Goal: Transaction & Acquisition: Purchase product/service

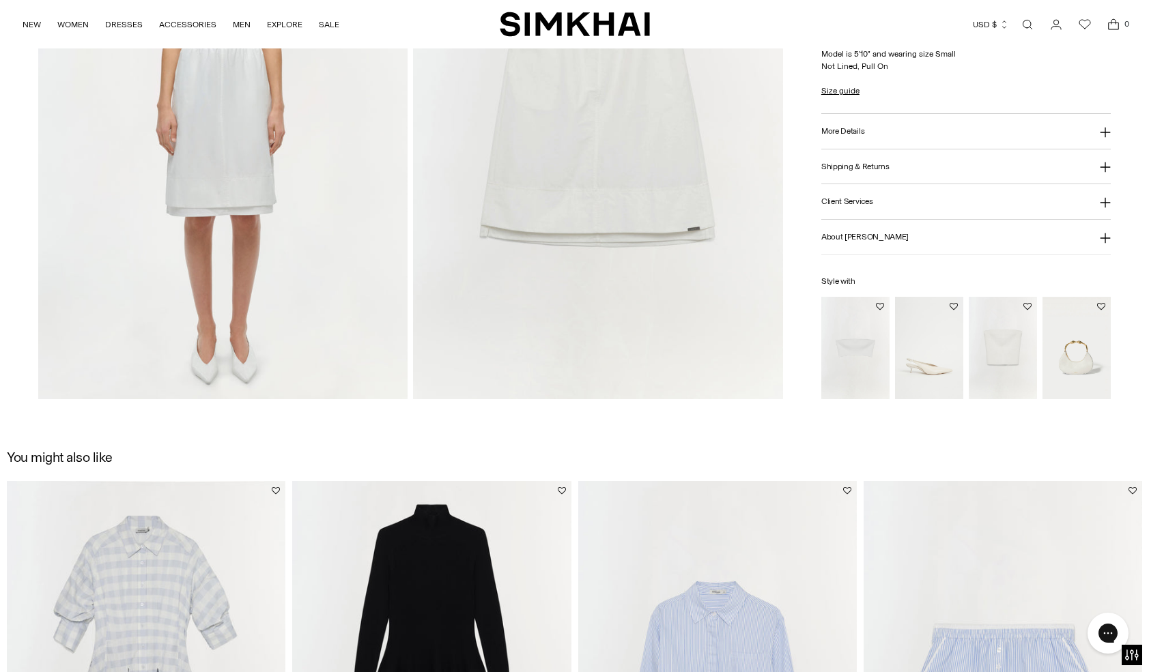
scroll to position [1377, 0]
click at [0, 0] on img "Falan Compact Knit Bralette" at bounding box center [0, 0] width 0 height 0
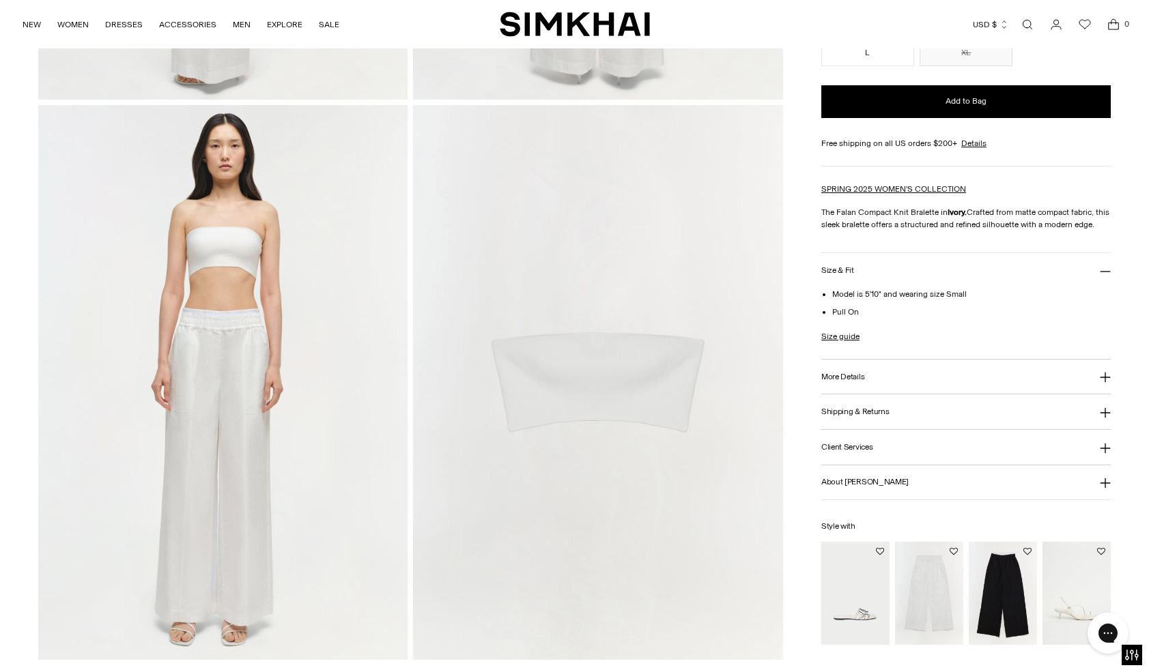
scroll to position [1761, 0]
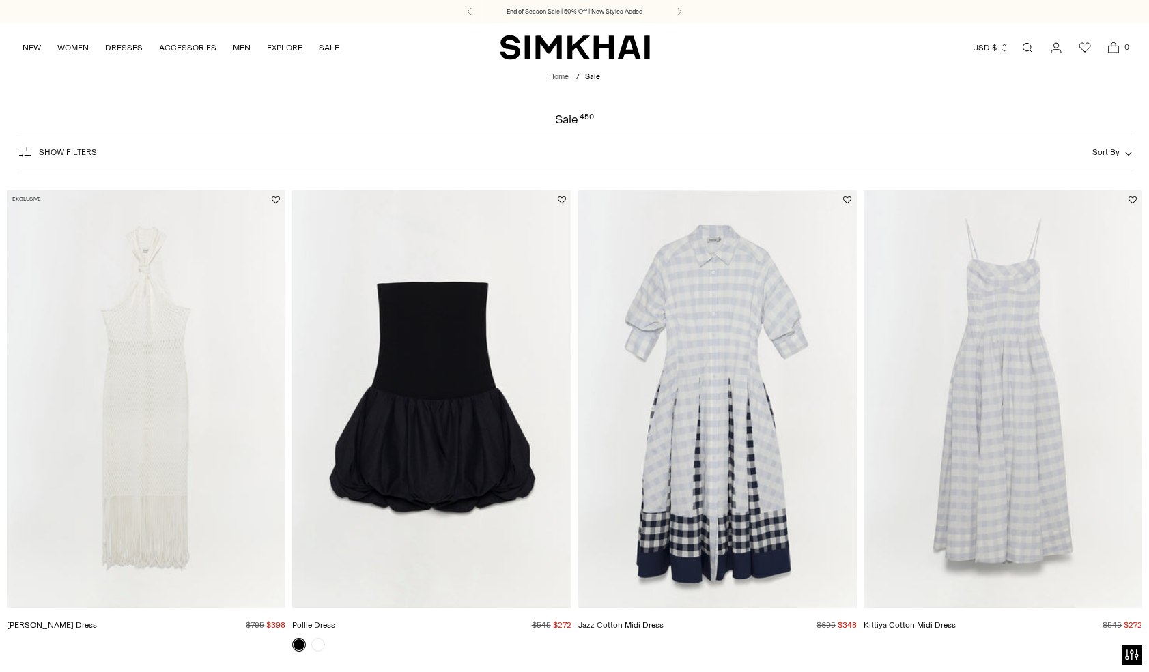
scroll to position [18323, 0]
